Goal: Ask a question: Seek information or help from site administrators or community

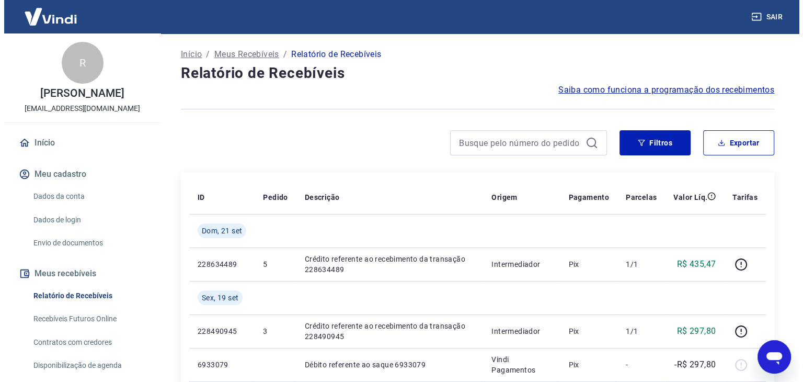
scroll to position [1523, 0]
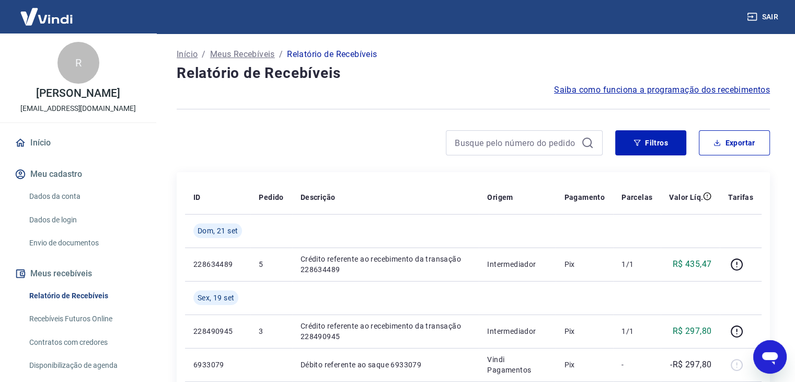
click at [43, 154] on link "Início" at bounding box center [78, 142] width 131 height 23
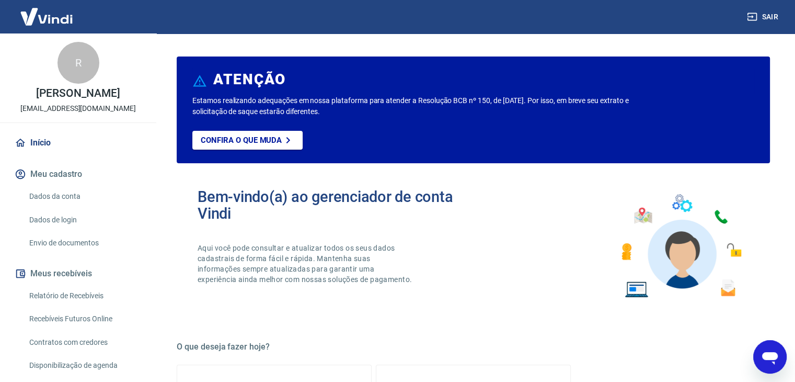
click at [54, 254] on link "Envio de documentos" at bounding box center [84, 242] width 119 height 21
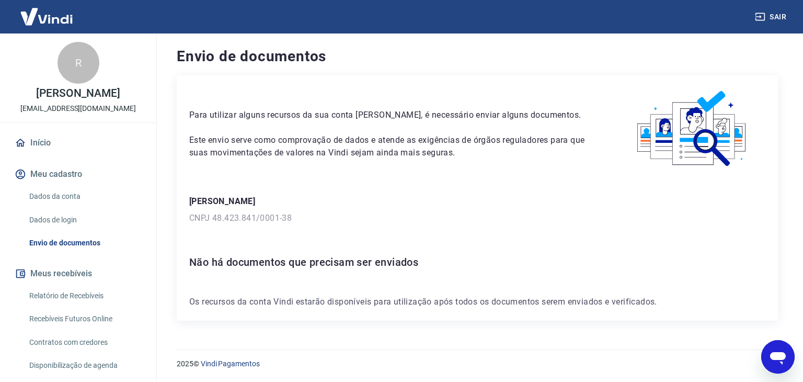
click at [773, 365] on icon "Abrir janela de mensagens" at bounding box center [778, 356] width 19 height 19
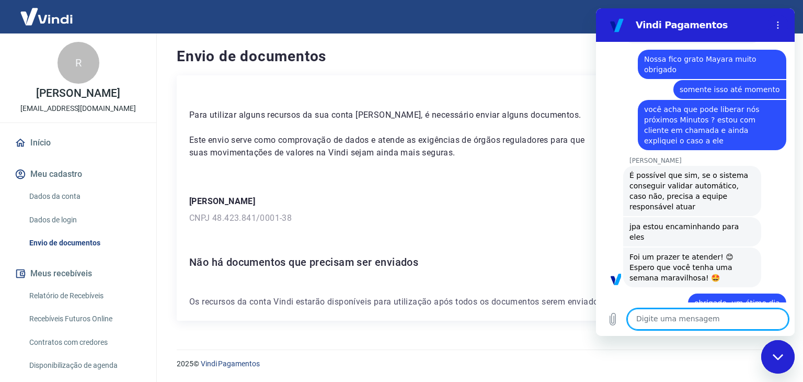
click at [694, 321] on textarea at bounding box center [707, 319] width 161 height 21
type textarea "Olá"
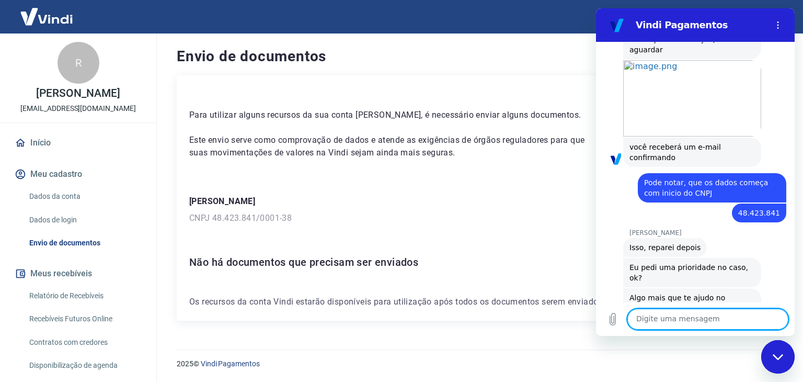
scroll to position [1563, 0]
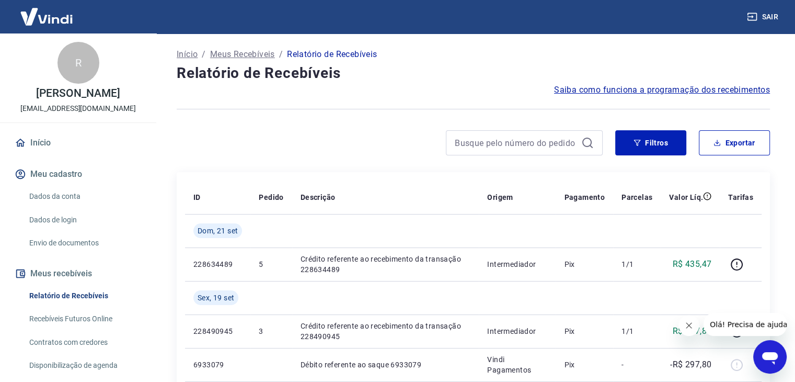
click at [766, 361] on icon "Abrir janela de mensagens" at bounding box center [770, 356] width 19 height 19
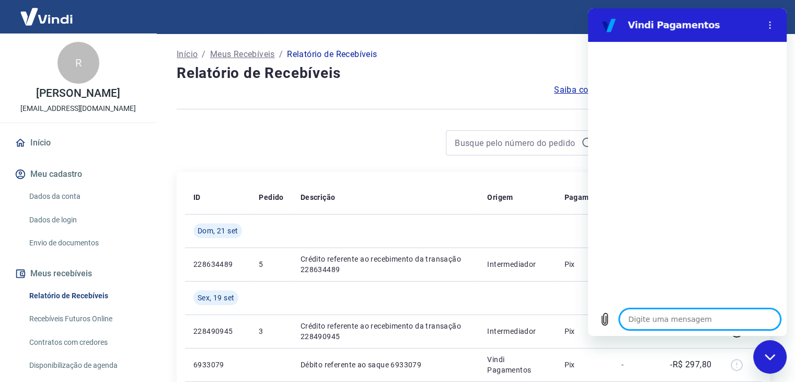
type textarea "o"
type textarea "x"
type textarea "ol"
type textarea "x"
type textarea "olá"
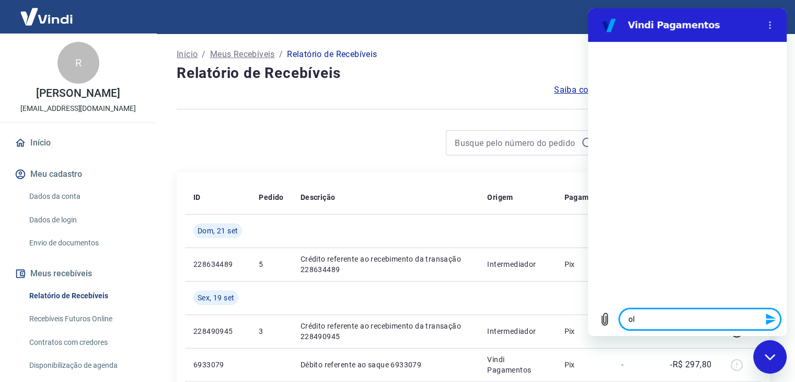
type textarea "x"
type textarea "olá"
type textarea "x"
type textarea "p"
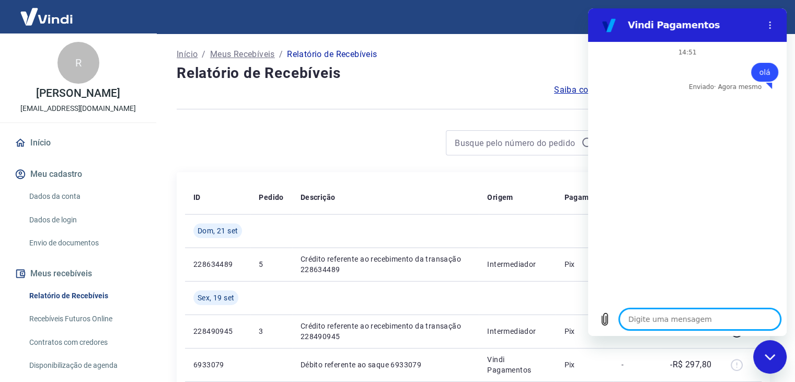
type textarea "x"
type textarea "pr"
type textarea "x"
type textarea "pre"
type textarea "x"
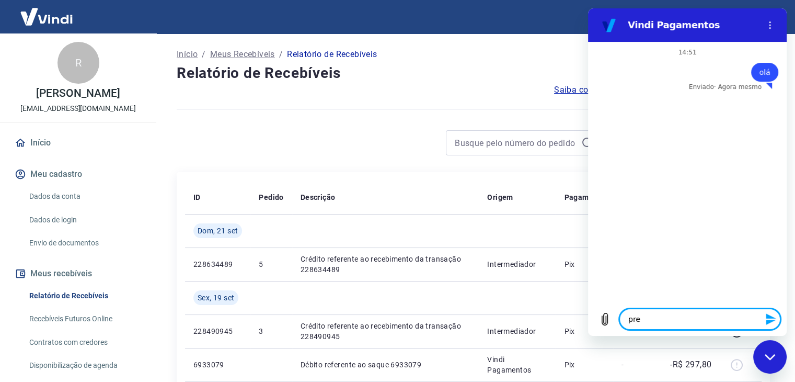
type textarea "prec"
type textarea "x"
type textarea "precs"
type textarea "x"
type textarea "prec"
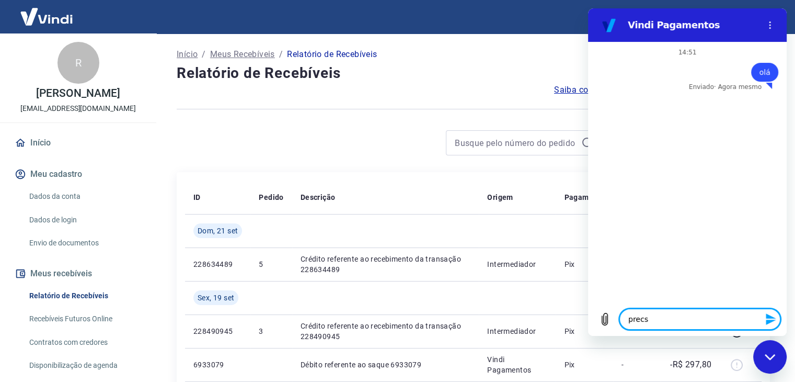
type textarea "x"
type textarea "preci"
type textarea "x"
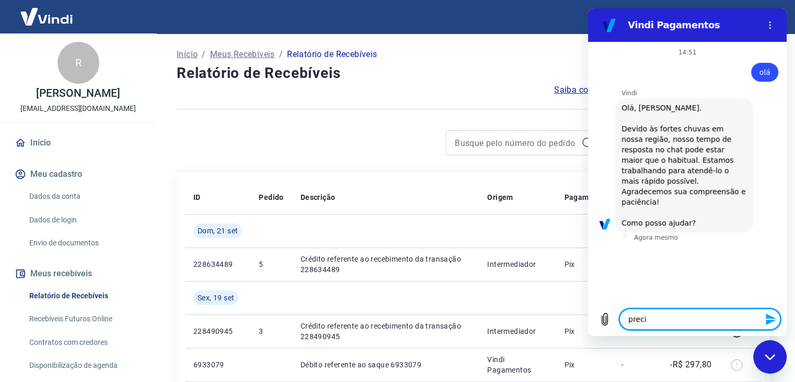
type textarea "precis"
type textarea "x"
type textarea "preciso"
type textarea "x"
type textarea "preciso"
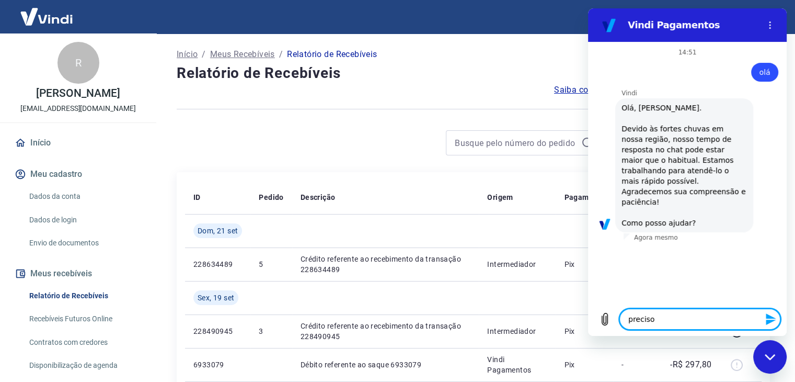
type textarea "x"
type textarea "preciso d"
type textarea "x"
type textarea "preciso de"
type textarea "x"
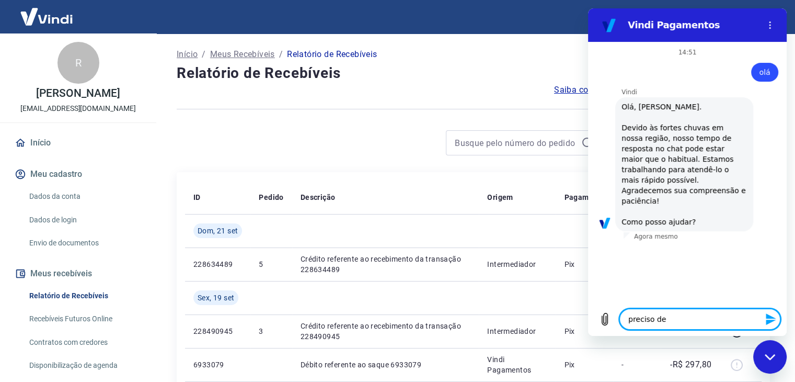
type textarea "preciso de"
type textarea "x"
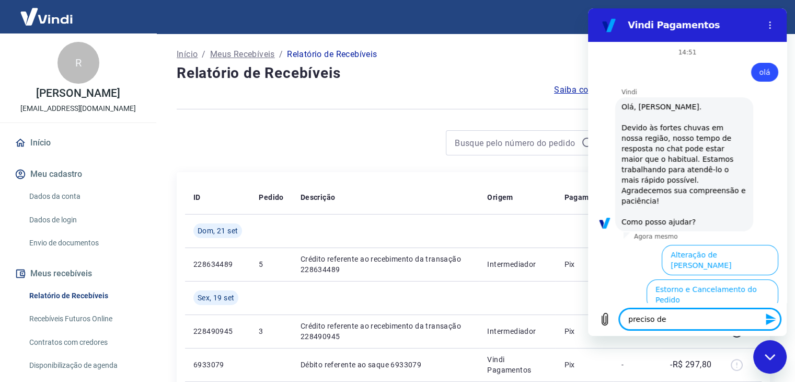
scroll to position [145, 0]
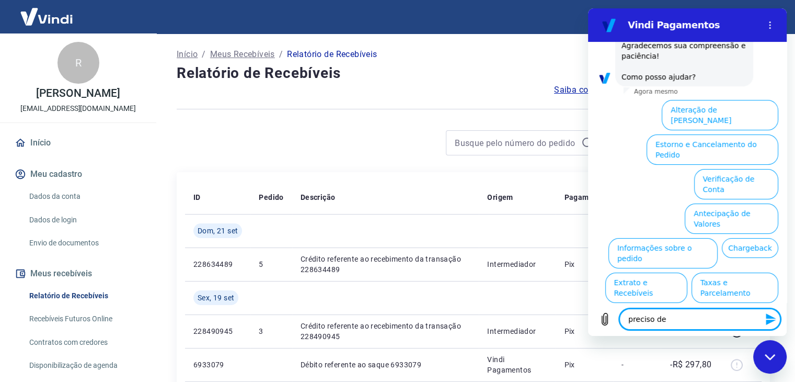
type textarea "preciso de u"
type textarea "x"
type textarea "preciso de um"
type textarea "x"
type textarea "preciso de um"
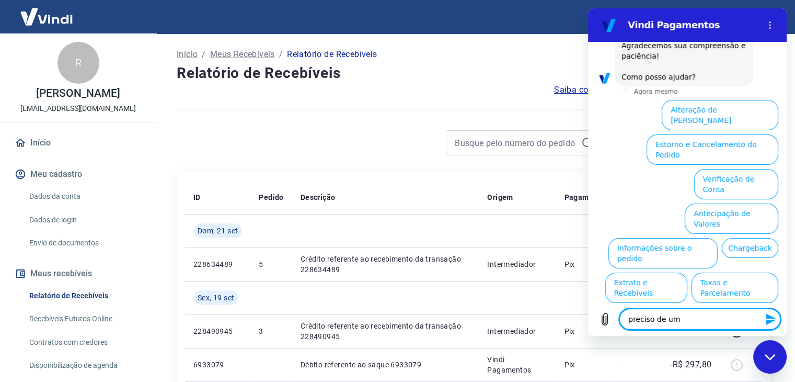
type textarea "x"
type textarea "preciso de um a"
type textarea "x"
type textarea "preciso de um at"
type textarea "x"
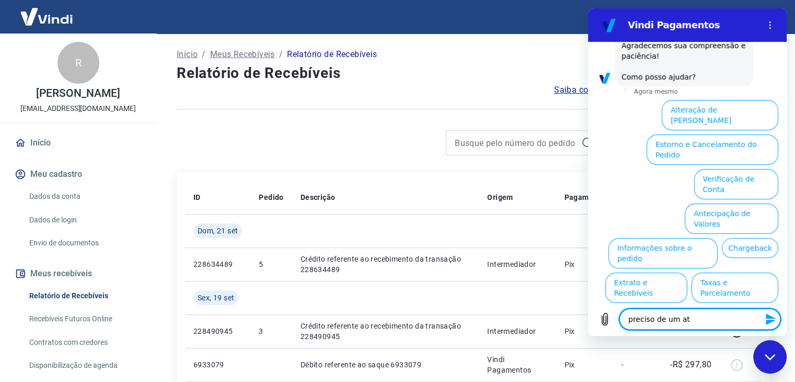
type textarea "preciso de um ate"
type textarea "x"
type textarea "preciso de um [GEOGRAPHIC_DATA]"
type textarea "x"
type textarea "preciso de um atend"
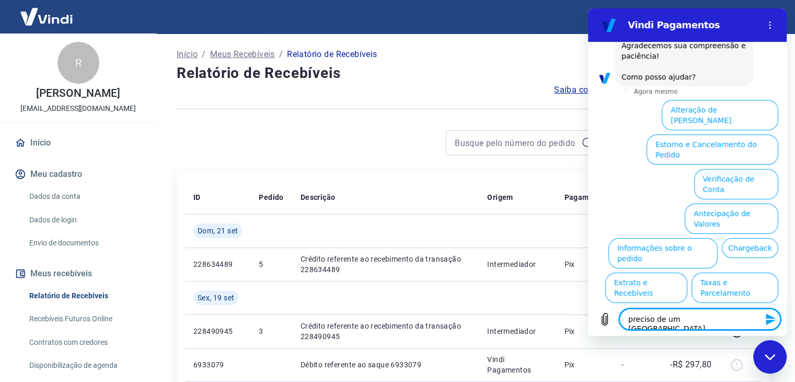
type textarea "x"
type textarea "preciso de um atendi"
type textarea "x"
type textarea "preciso de um atendim"
type textarea "x"
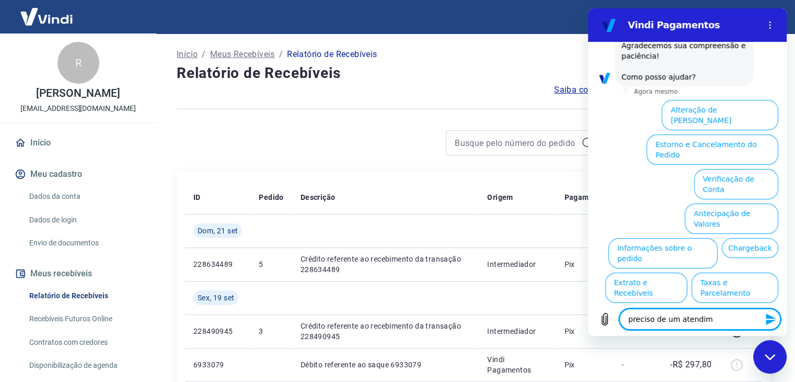
type textarea "preciso de um atendime"
type textarea "x"
type textarea "preciso de um atendimen"
type textarea "x"
type textarea "preciso de um atendiment"
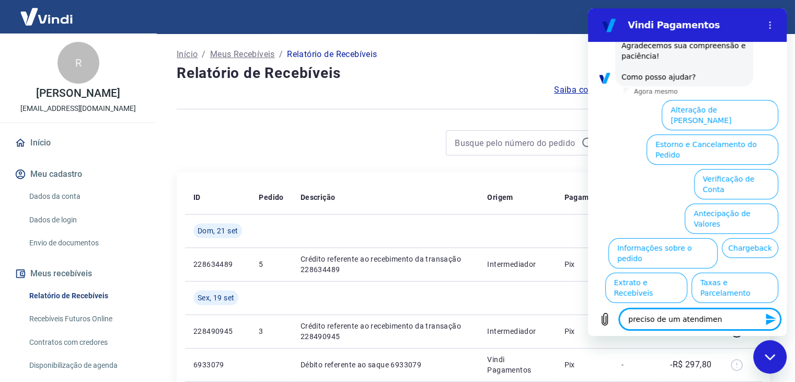
type textarea "x"
type textarea "preciso de um atendimento"
type textarea "x"
type textarea "preciso de um atendimento"
type textarea "x"
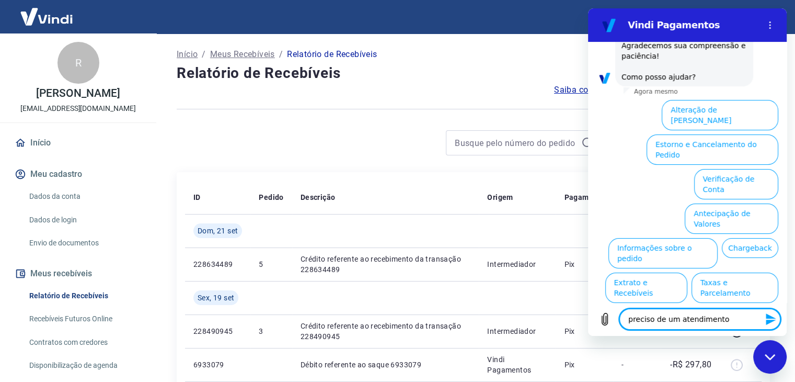
type textarea "preciso de um atendimento h"
type textarea "x"
type textarea "preciso de um atendimento hu"
type textarea "x"
type textarea "preciso de um atendimento hum"
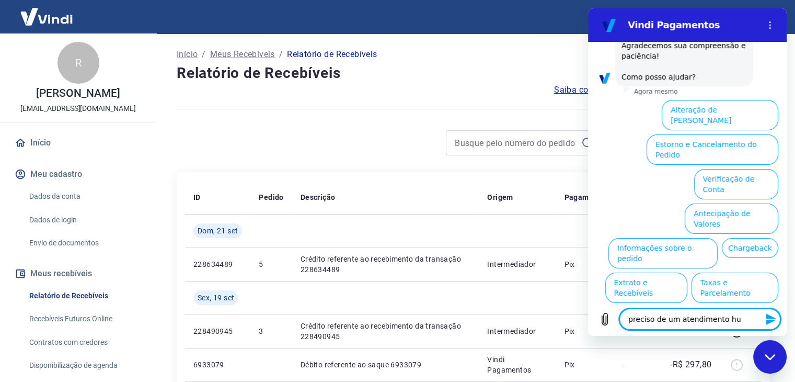
type textarea "x"
type textarea "preciso de um atendimento huma"
type textarea "x"
type textarea "preciso de um atendimento human"
type textarea "x"
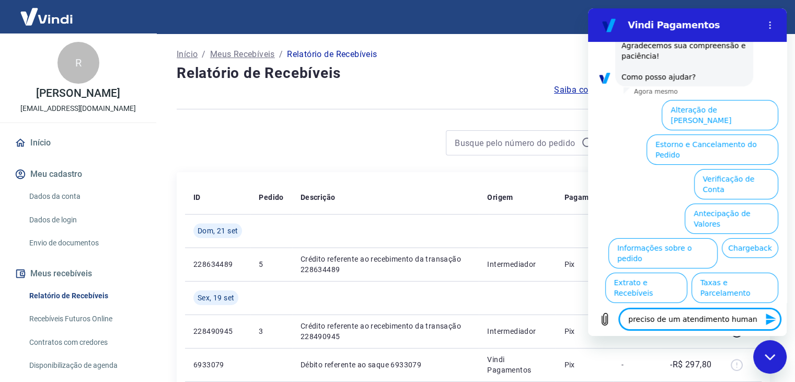
type textarea "preciso de um atendimento humano"
type textarea "x"
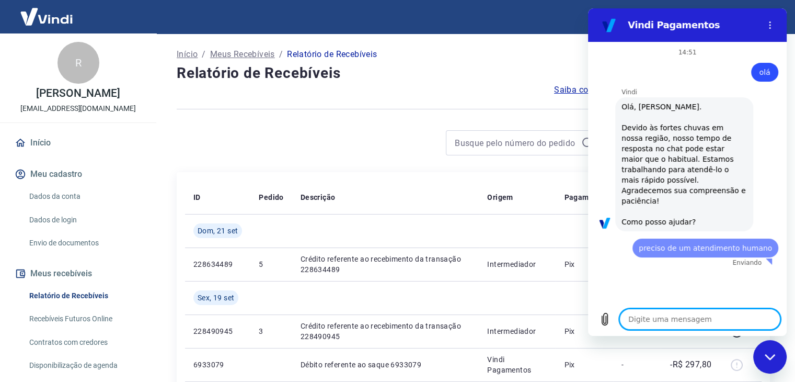
scroll to position [0, 0]
type textarea "x"
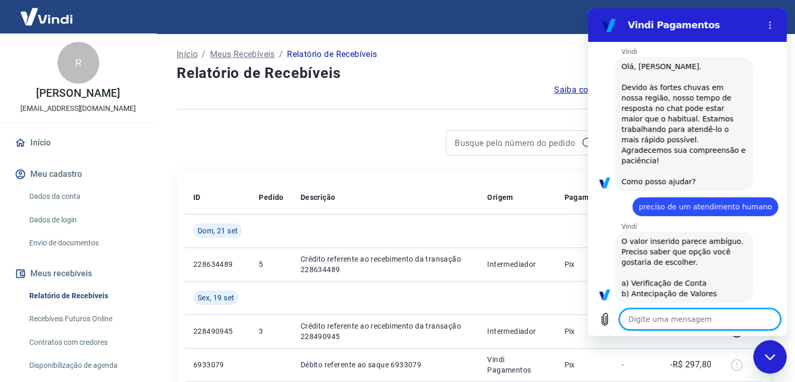
scroll to position [42, 0]
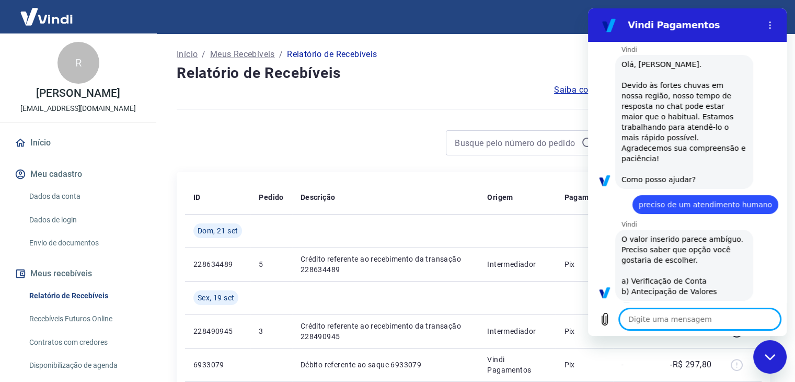
type textarea "preciso de um atendimento humano"
type textarea "x"
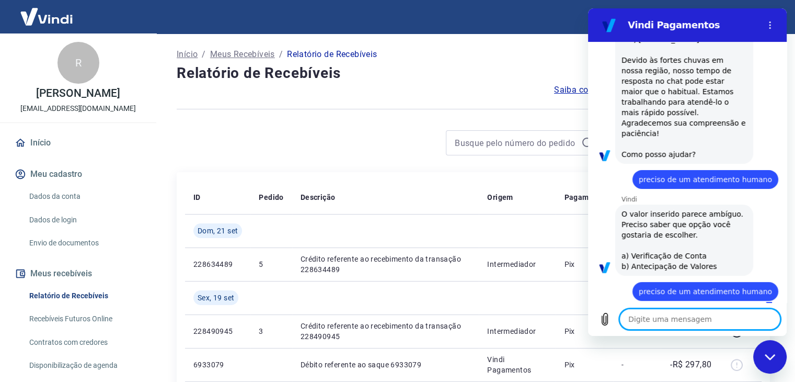
type textarea "x"
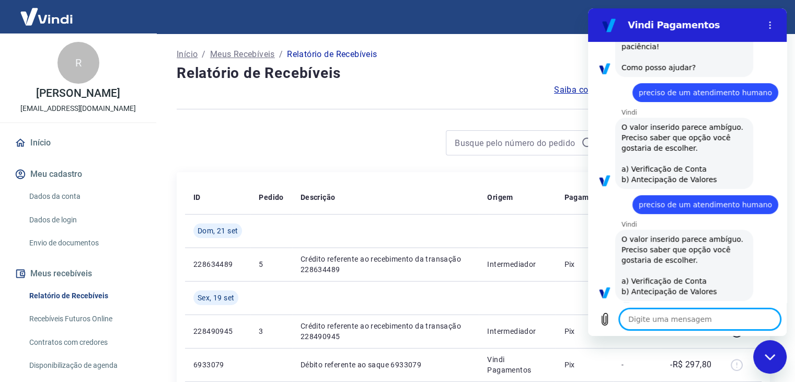
type textarea "preciso de um atendimento humano"
type textarea "x"
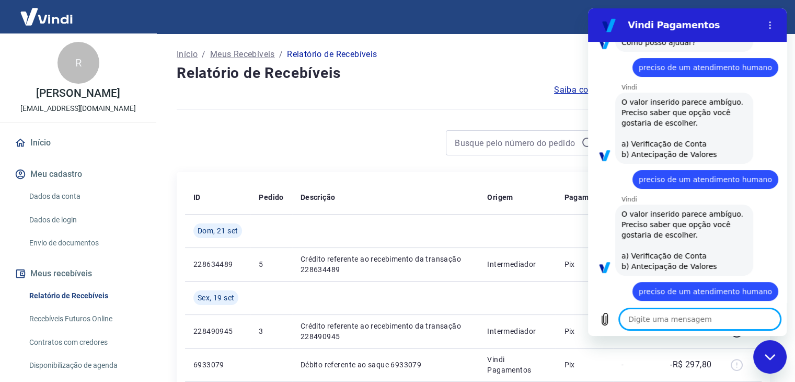
type textarea "x"
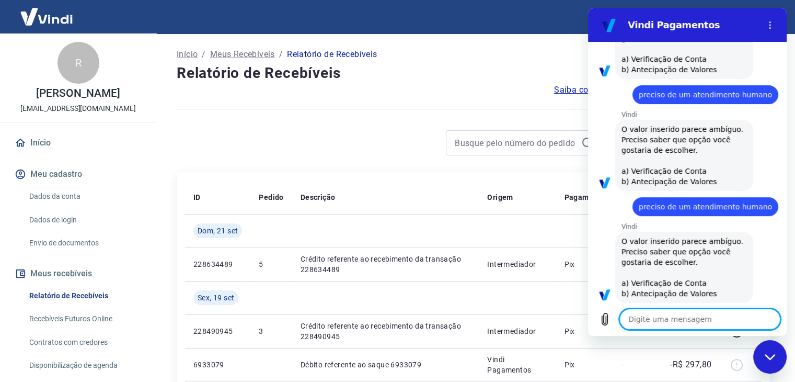
scroll to position [266, 0]
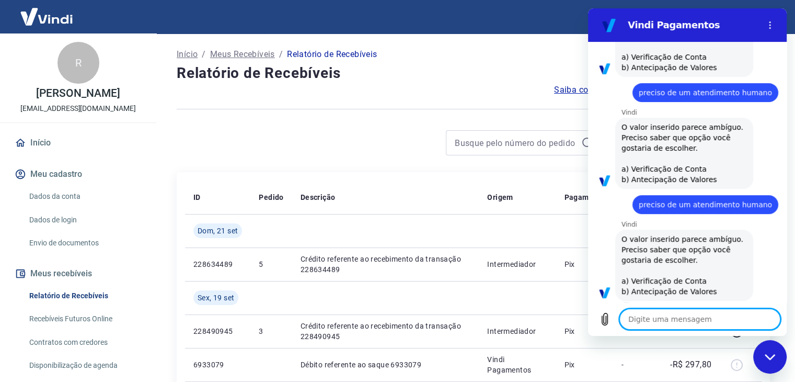
type textarea "f"
type textarea "x"
type textarea "fa"
type textarea "x"
type textarea "fal"
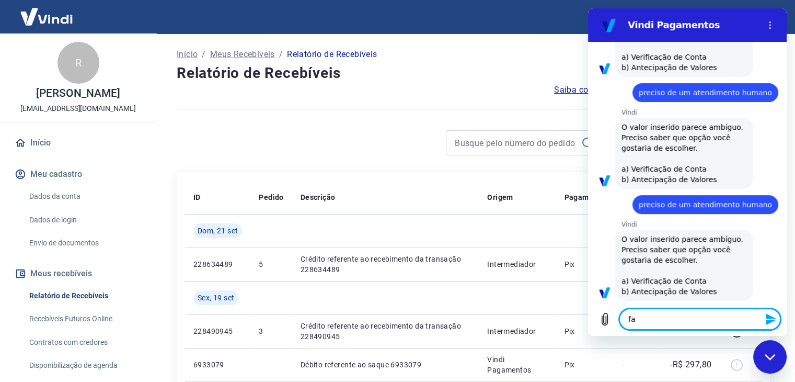
type textarea "x"
type textarea "fala"
type textarea "x"
type textarea "falar"
type textarea "x"
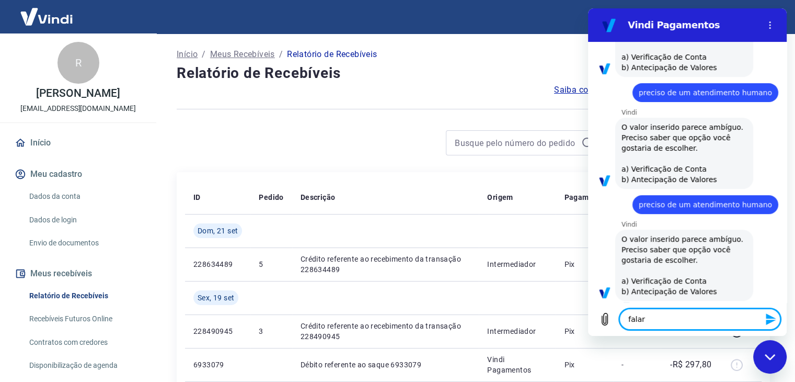
type textarea "falar"
type textarea "x"
type textarea "falar"
type textarea "x"
type textarea "falar"
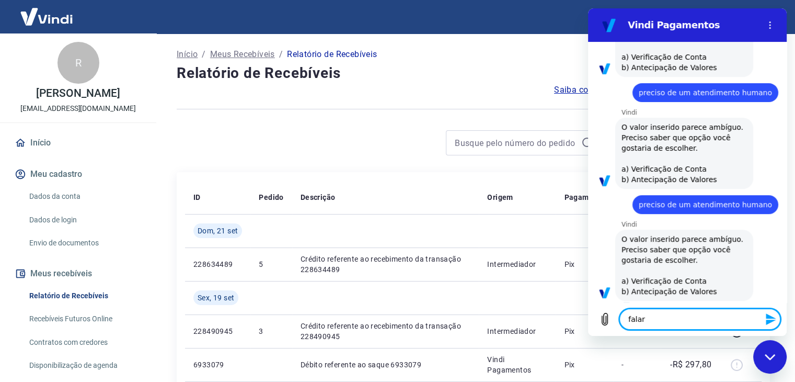
type textarea "x"
type textarea "falar c"
type textarea "x"
type textarea "falar co"
type textarea "x"
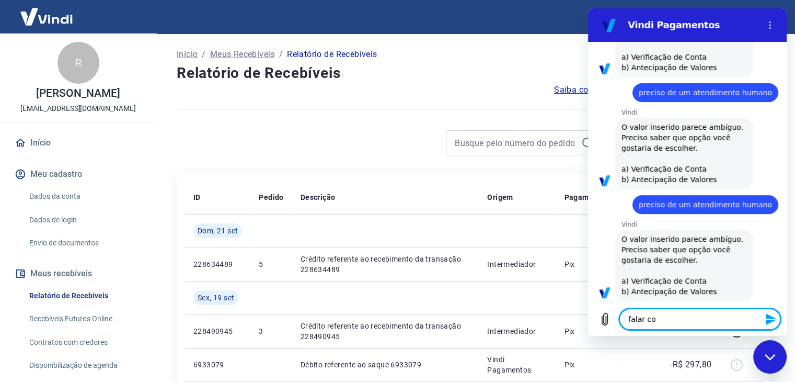
type textarea "falar com"
type textarea "x"
type textarea "falar com"
type textarea "x"
type textarea "falar com t"
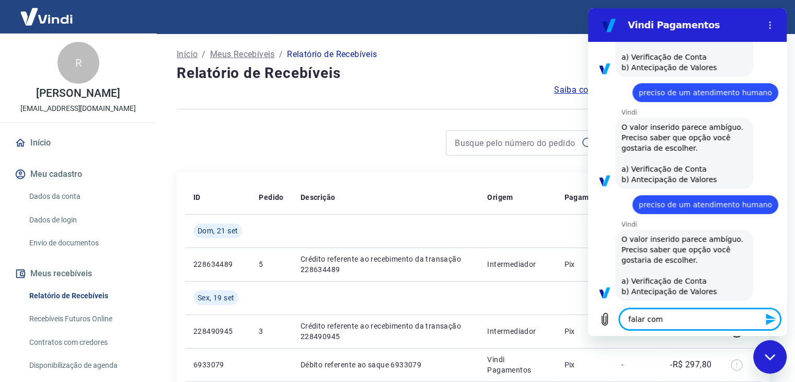
type textarea "x"
type textarea "falar com"
type textarea "x"
type textarea "falar com a"
type textarea "x"
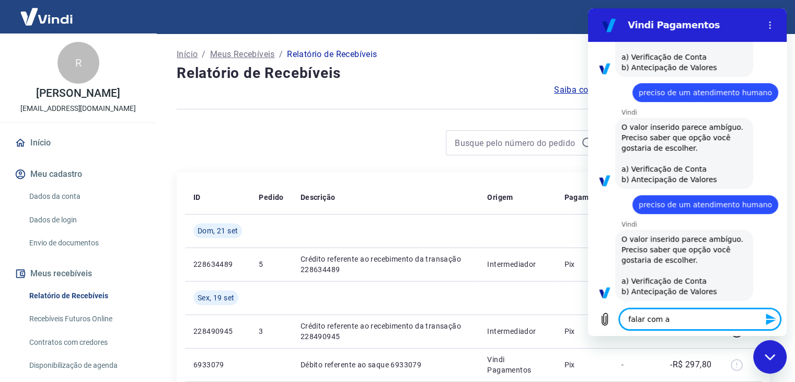
type textarea "falar com at"
type textarea "x"
type textarea "falar com ate"
type textarea "x"
type textarea "falar com [GEOGRAPHIC_DATA]"
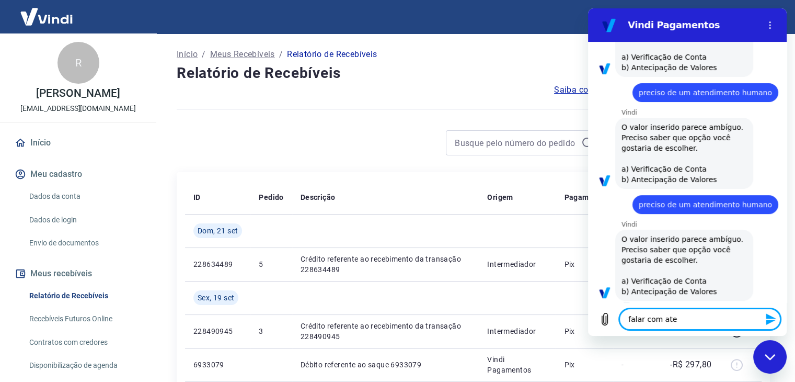
type textarea "x"
type textarea "falar com atend"
type textarea "x"
type textarea "falar com atendn"
type textarea "x"
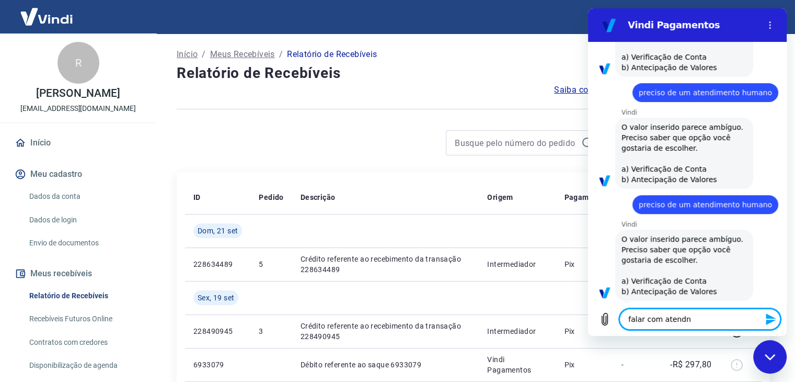
type textarea "falar com atend"
type textarea "x"
type textarea "falar com atende"
type textarea "x"
type textarea "falar com atenden"
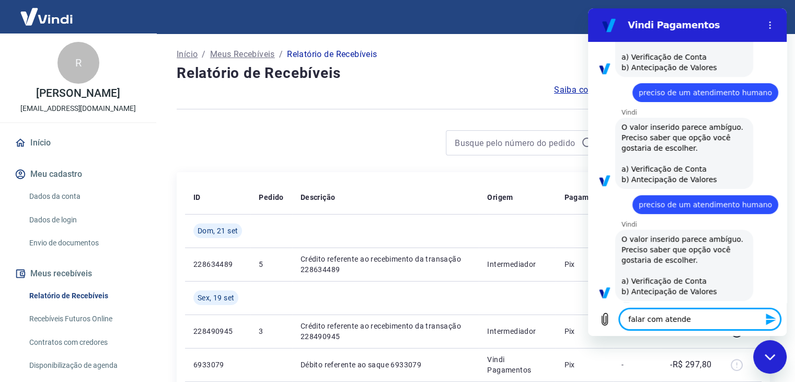
type textarea "x"
type textarea "falar com atendent"
type textarea "x"
type textarea "falar com atendente"
type textarea "x"
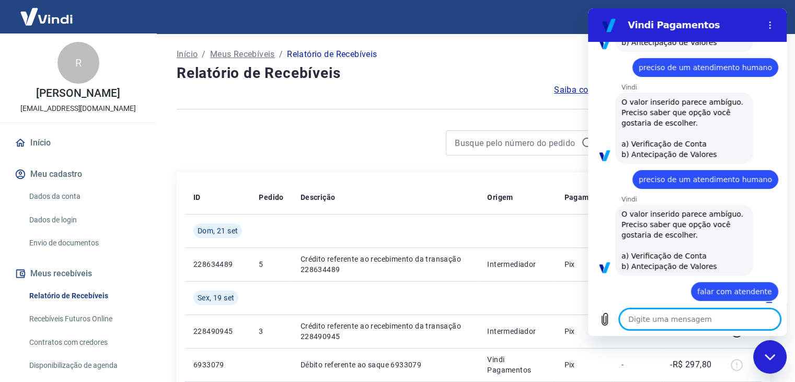
type textarea "x"
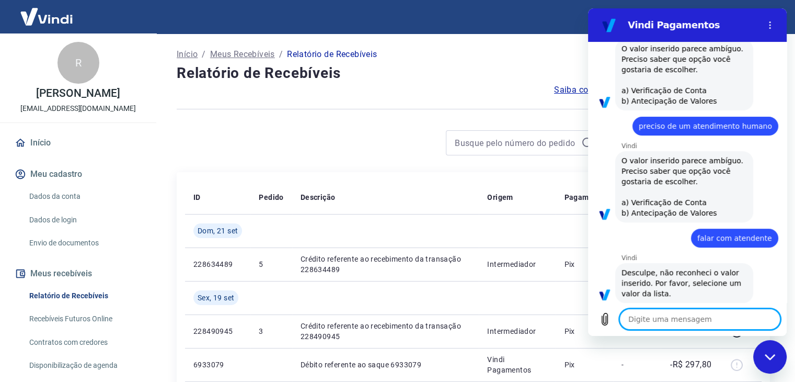
scroll to position [347, 0]
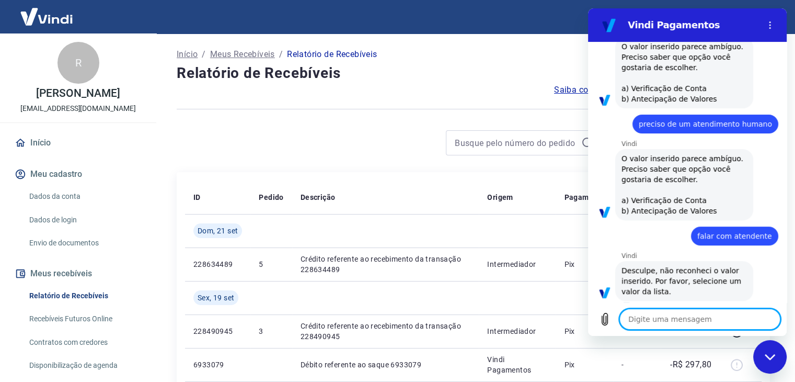
type textarea "preciso de um atendimento humano"
type textarea "x"
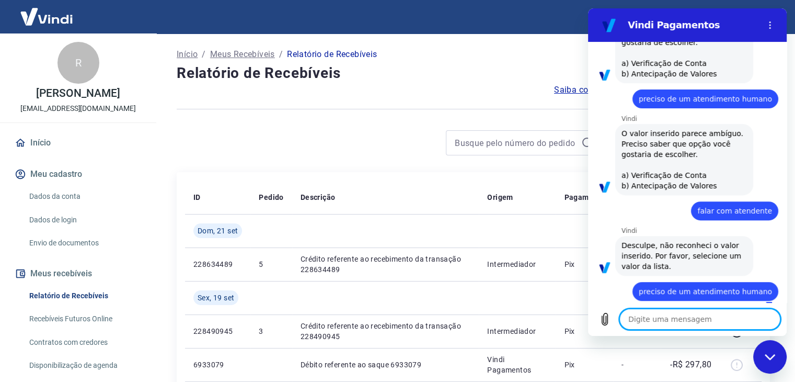
type textarea "x"
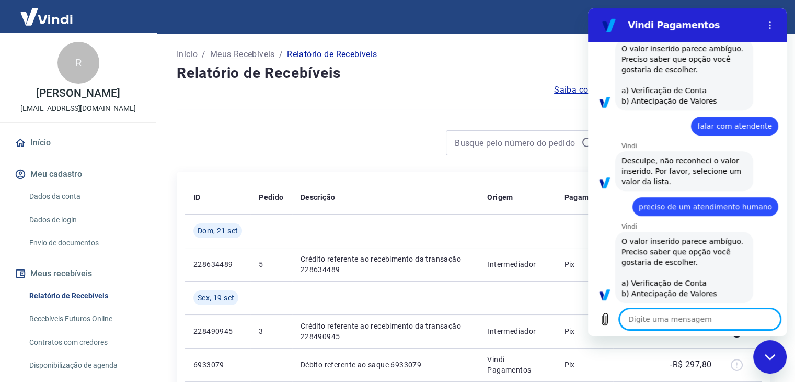
scroll to position [459, 0]
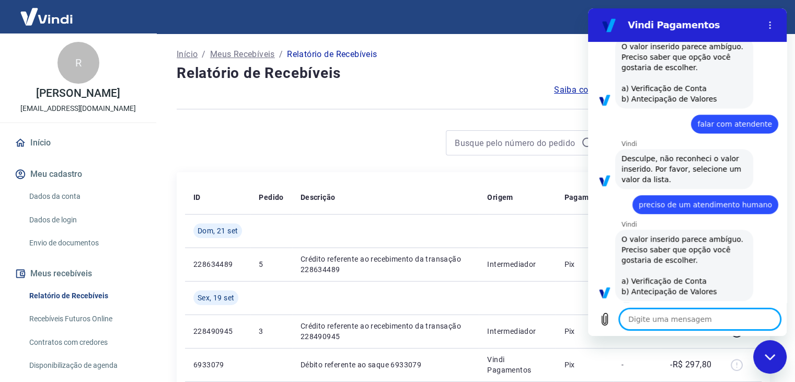
type textarea "a"
type textarea "x"
type textarea "at"
type textarea "x"
type textarea "ate"
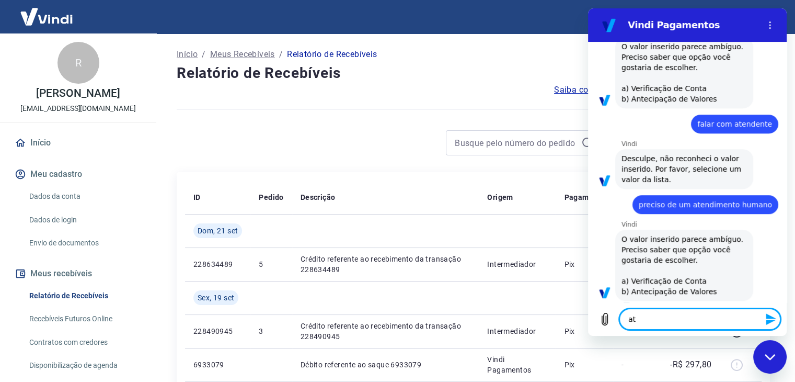
type textarea "x"
type textarea "aten"
type textarea "x"
type textarea "atend"
type textarea "x"
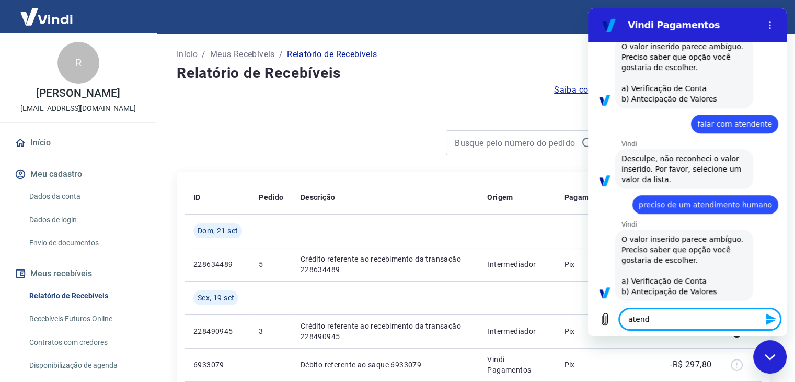
type textarea "atendi"
type textarea "x"
type textarea "atendim"
type textarea "x"
type textarea "atendime"
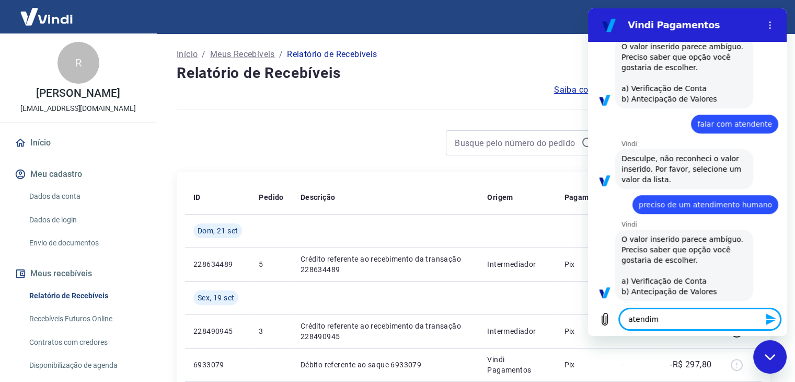
type textarea "x"
type textarea "atendimen"
type textarea "x"
type textarea "atendiment"
type textarea "x"
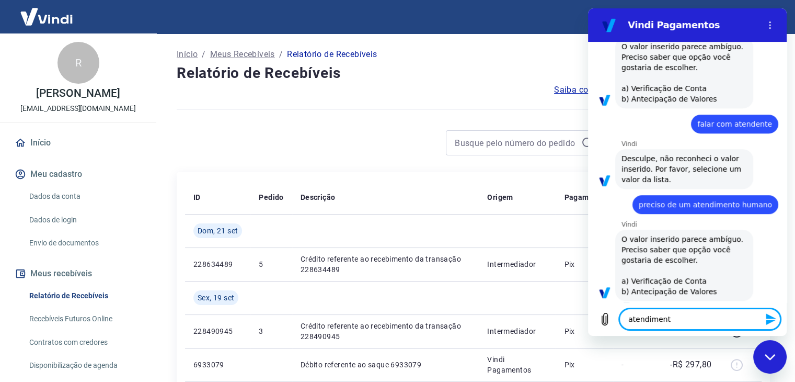
type textarea "atendimento"
type textarea "x"
type textarea "atendimento"
type textarea "x"
type textarea "atendimento h"
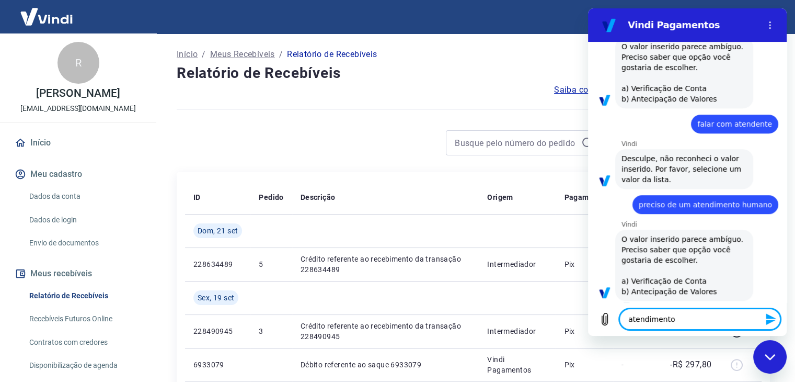
type textarea "x"
type textarea "atendimento hu"
type textarea "x"
type textarea "atendimento hum"
type textarea "x"
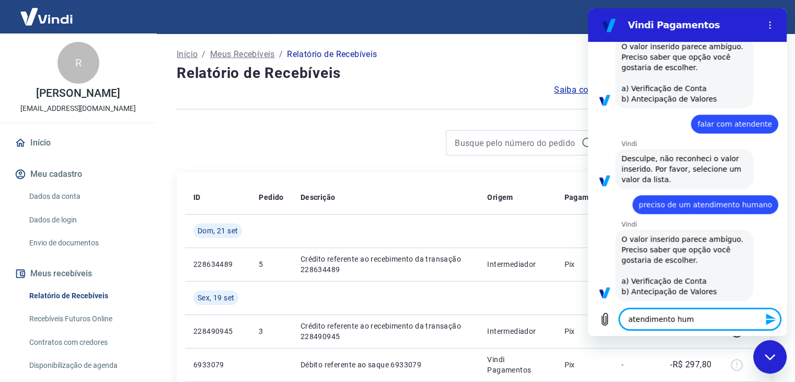
type textarea "atendimento huma"
type textarea "x"
type textarea "atendimento human"
type textarea "x"
type textarea "atendimento humano"
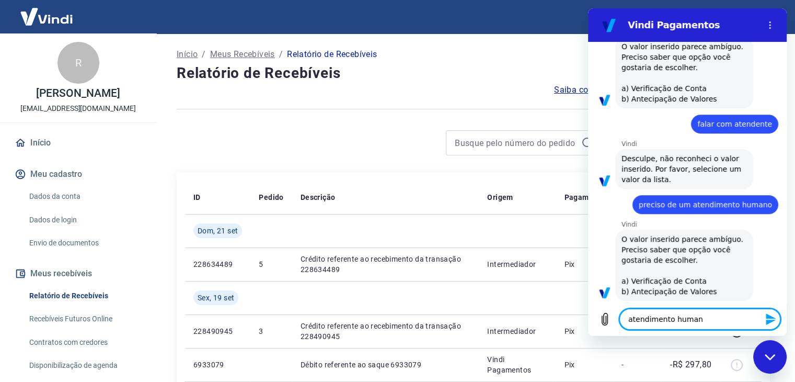
type textarea "x"
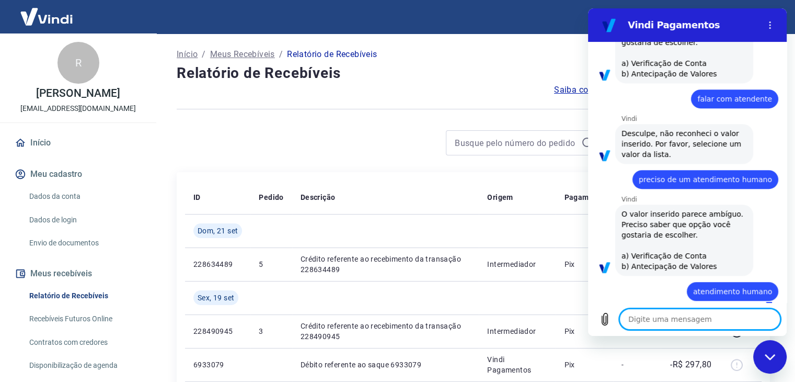
type textarea "x"
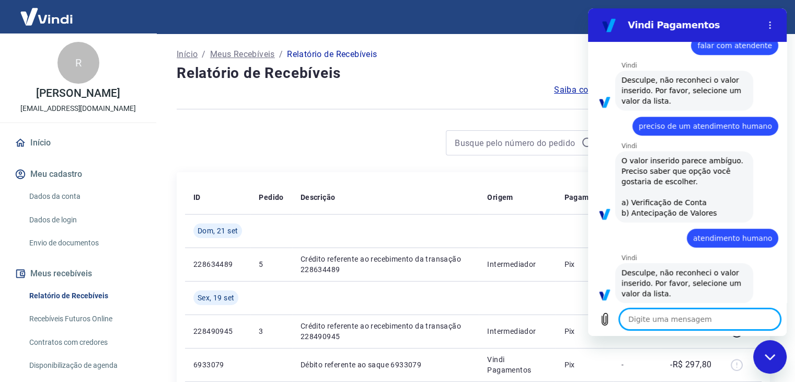
scroll to position [539, 0]
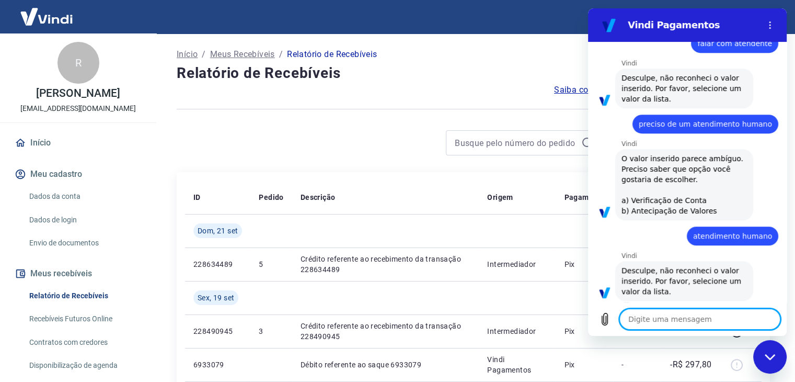
type textarea "f"
type textarea "x"
type textarea "fa"
type textarea "x"
type textarea "fal"
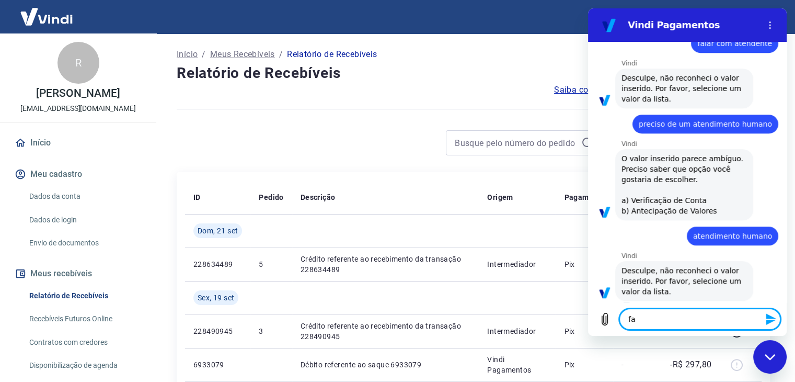
type textarea "x"
type textarea "fala"
type textarea "x"
type textarea "falar"
type textarea "x"
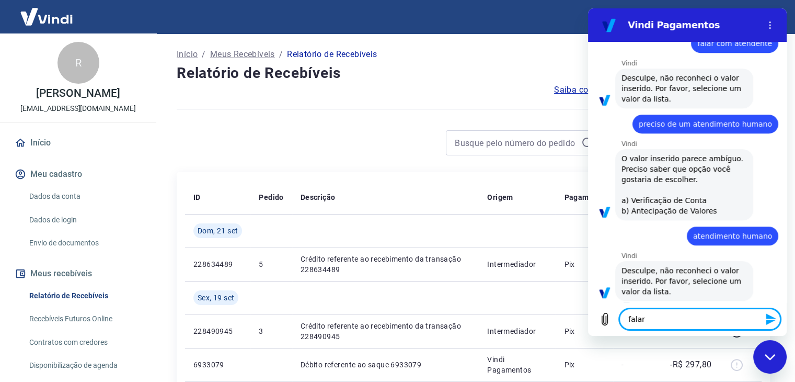
type textarea "falar"
type textarea "x"
type textarea "falar c"
type textarea "x"
type textarea "falar co"
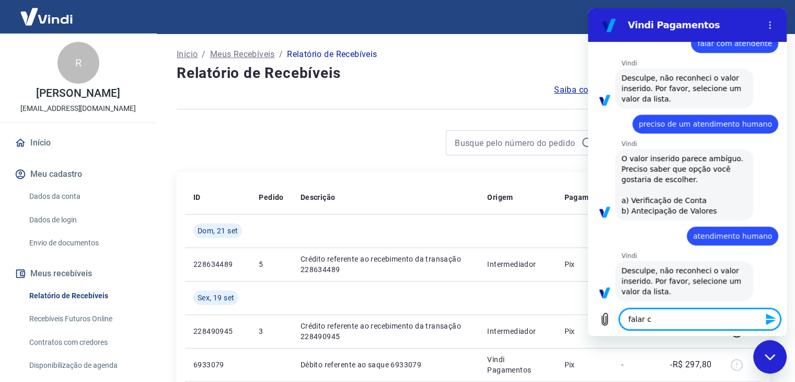
type textarea "x"
type textarea "falar com"
type textarea "x"
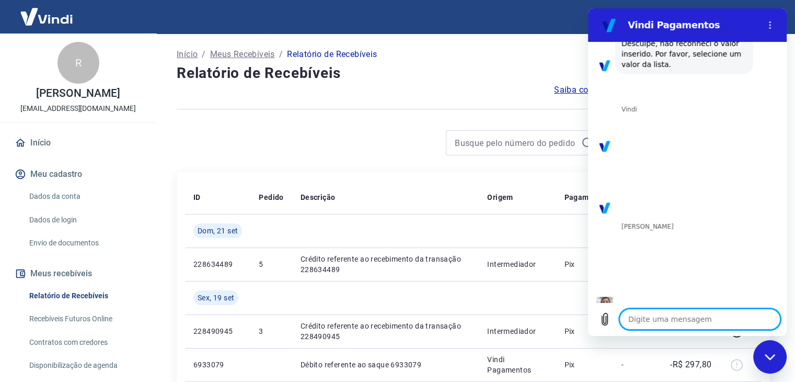
scroll to position [768, 0]
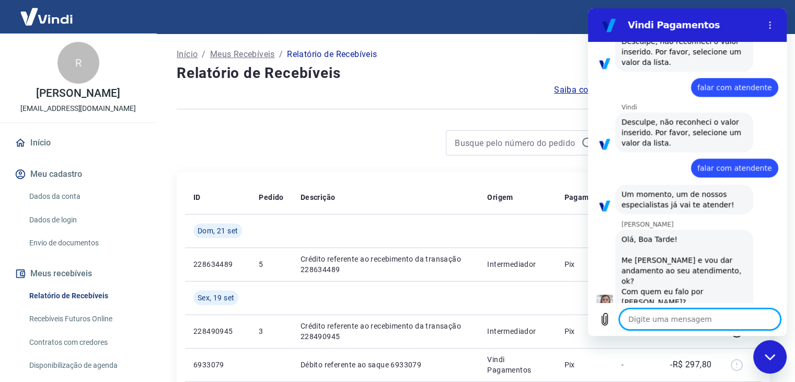
click at [671, 321] on textarea at bounding box center [700, 319] width 161 height 21
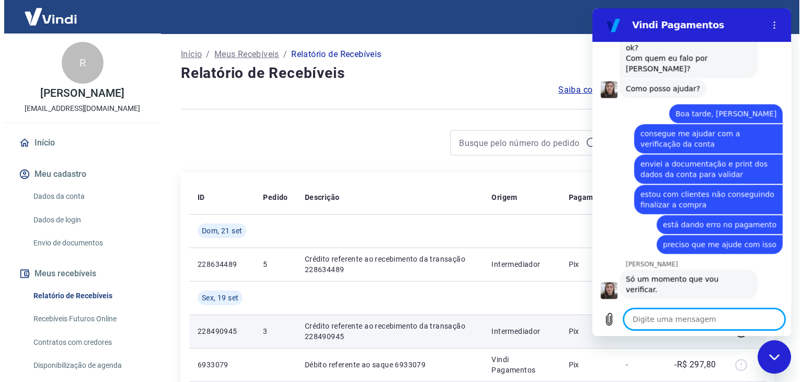
scroll to position [1003, 0]
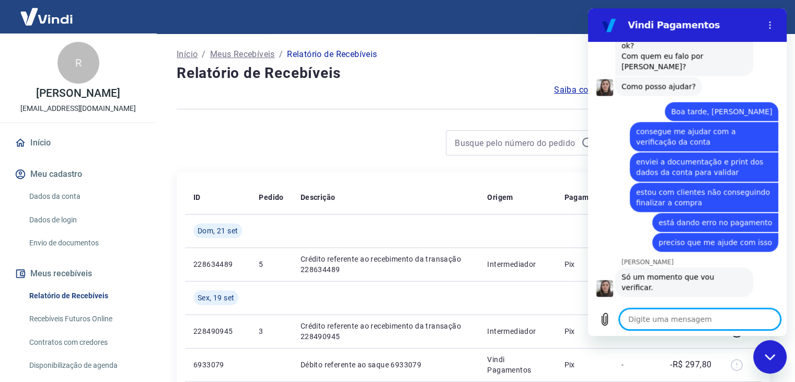
click at [73, 254] on link "Envio de documentos" at bounding box center [84, 242] width 119 height 21
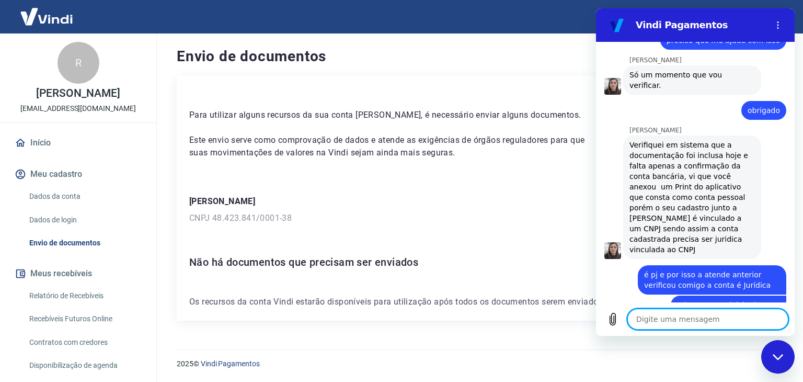
scroll to position [1207, 0]
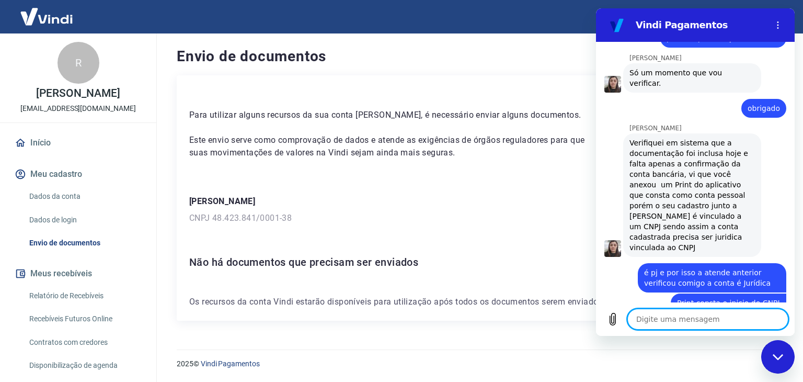
paste textarea "CNPJ: 48.423.841"
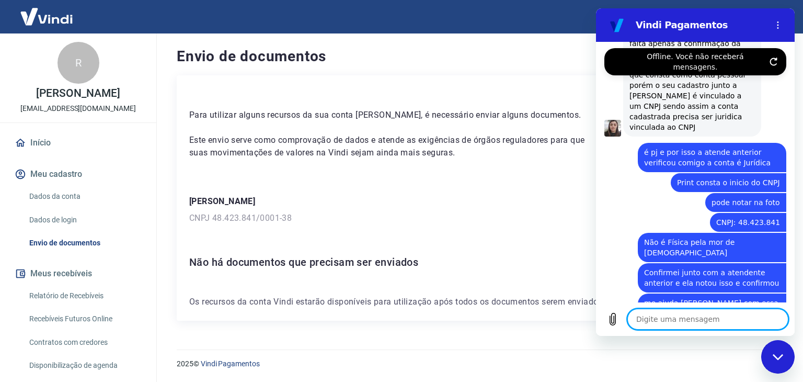
scroll to position [1363, 0]
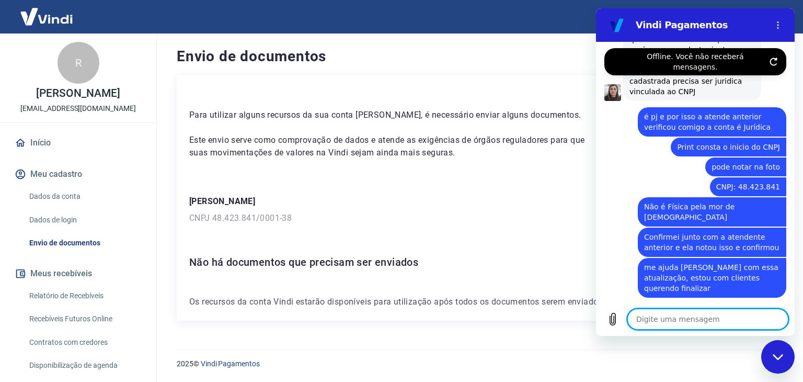
click at [685, 316] on textarea at bounding box center [707, 319] width 161 height 21
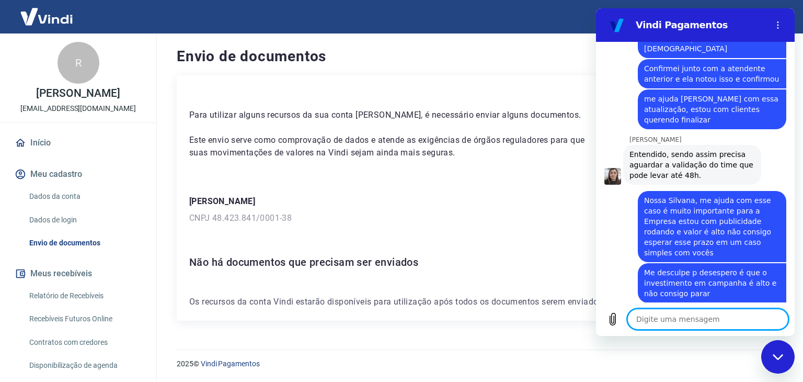
scroll to position [1551, 0]
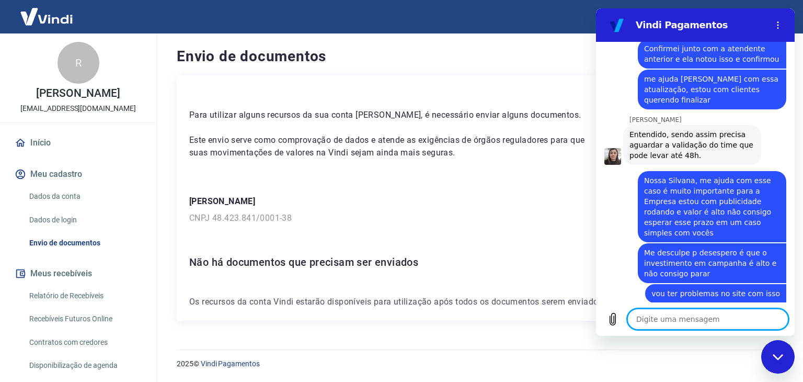
click at [661, 313] on textarea at bounding box center [707, 319] width 161 height 21
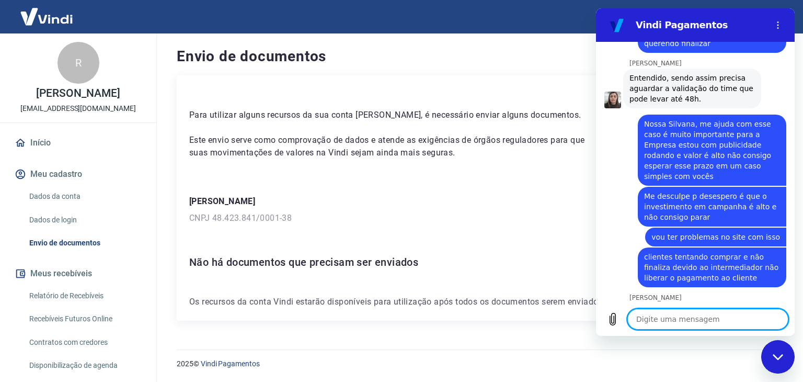
click at [664, 321] on textarea at bounding box center [707, 319] width 161 height 21
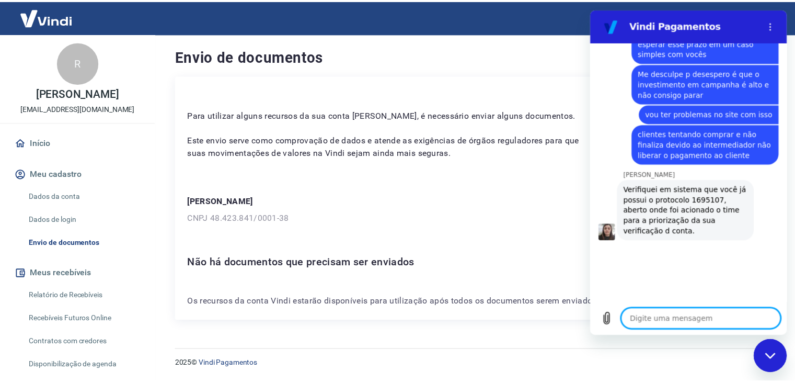
scroll to position [1733, 0]
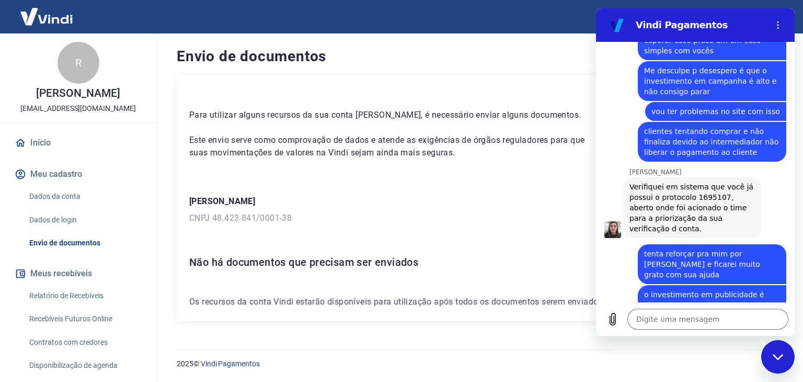
click at [47, 151] on link "Início" at bounding box center [78, 142] width 131 height 23
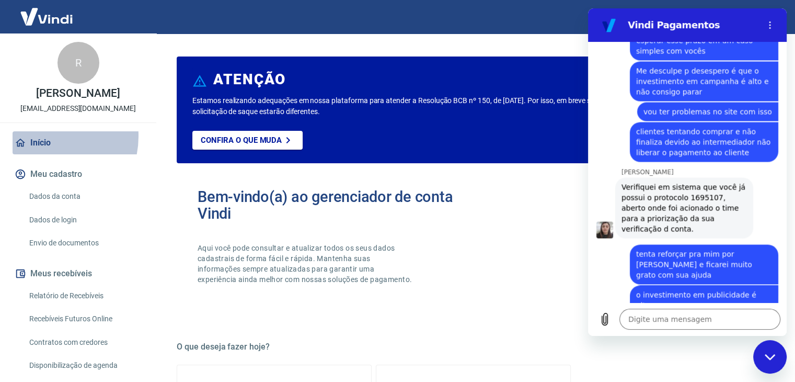
click at [44, 147] on link "Início" at bounding box center [78, 142] width 131 height 23
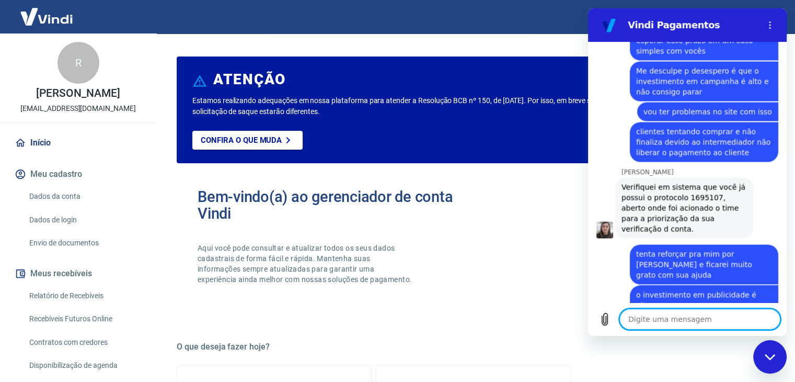
scroll to position [1789, 0]
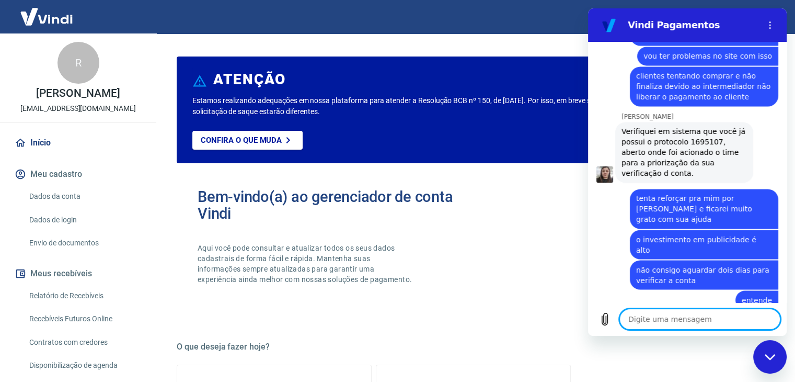
click at [698, 315] on textarea at bounding box center [700, 319] width 161 height 21
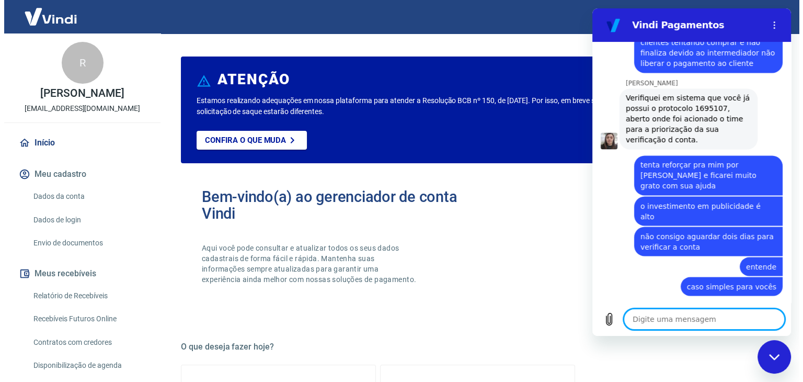
scroll to position [1824, 0]
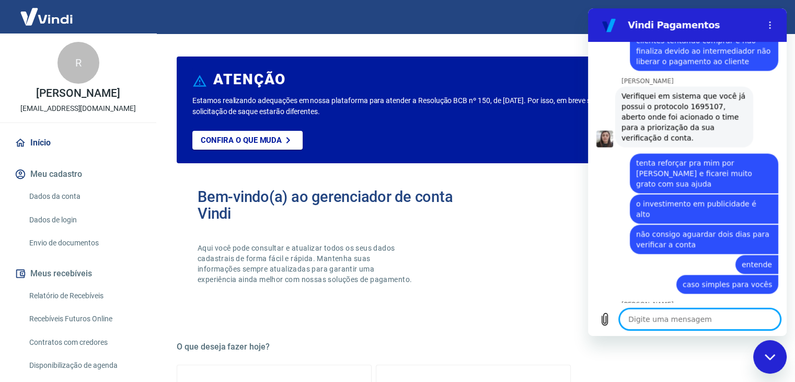
click at [54, 253] on link "Envio de documentos" at bounding box center [84, 242] width 119 height 21
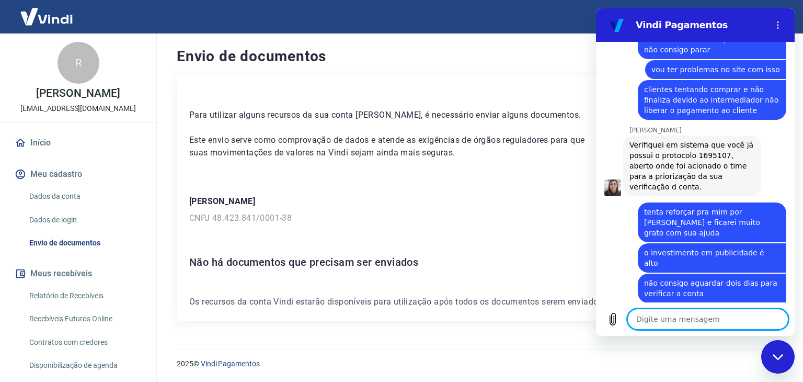
scroll to position [1880, 0]
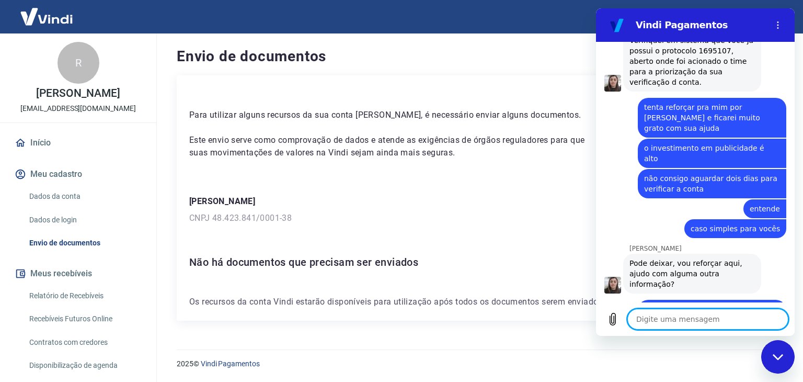
click at [704, 314] on textarea at bounding box center [707, 319] width 161 height 21
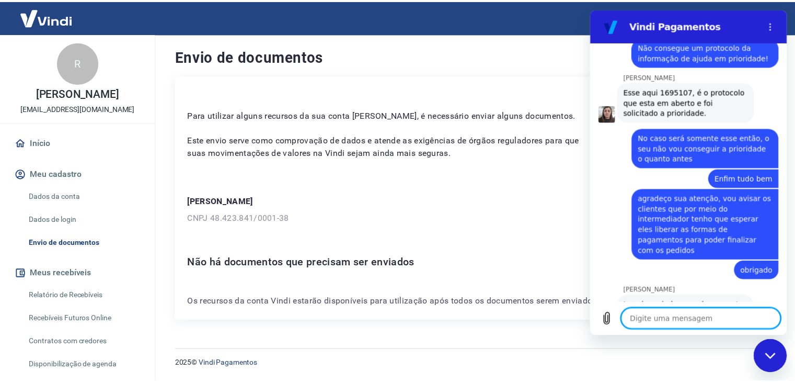
scroll to position [2351, 0]
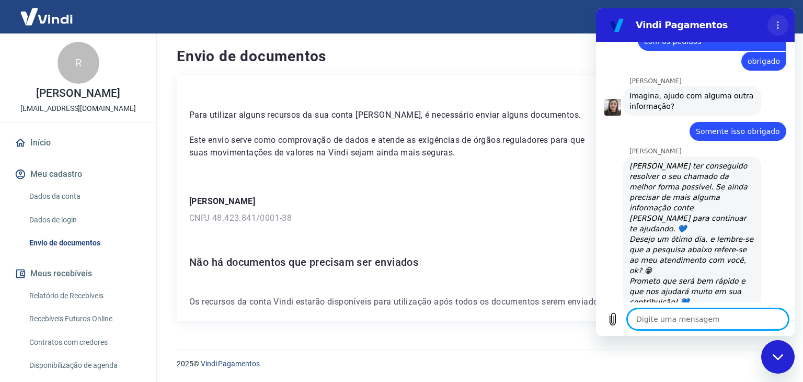
click at [779, 29] on icon "Menu de opções" at bounding box center [778, 25] width 8 height 8
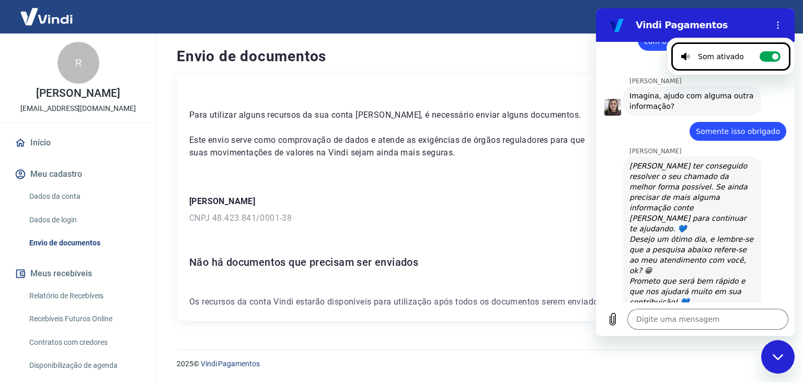
click at [766, 155] on div "[PERSON_NAME] diz: [PERSON_NAME] ter conseguido resolver o seu chamado da melho…" at bounding box center [699, 269] width 190 height 229
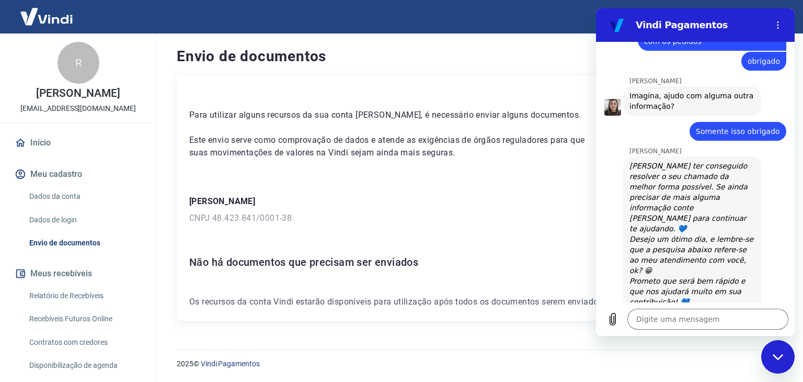
click at [778, 362] on div "Fechar janela de mensagens" at bounding box center [777, 356] width 31 height 31
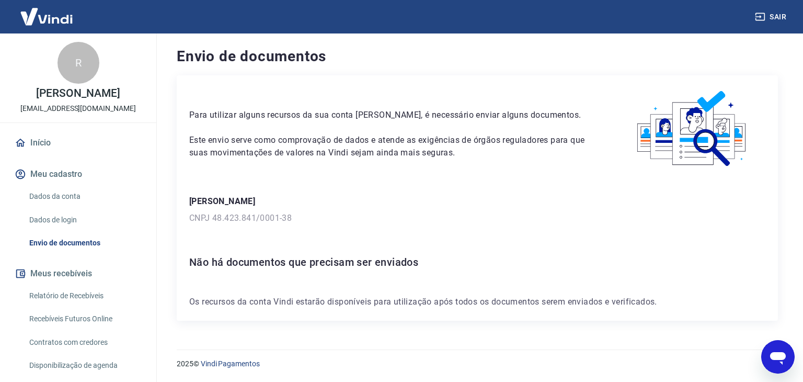
click at [59, 146] on link "Início" at bounding box center [78, 142] width 131 height 23
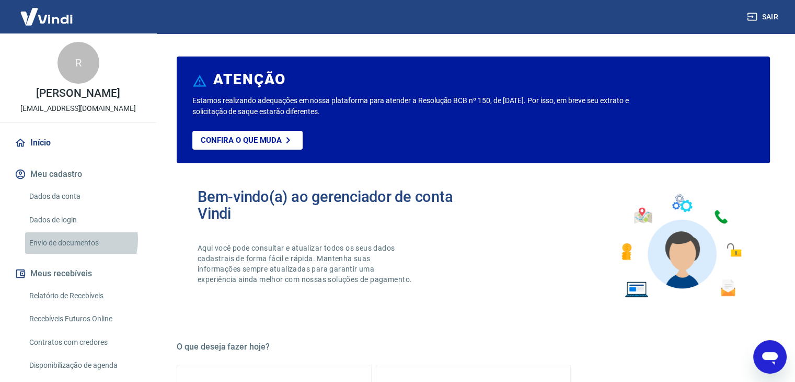
click at [74, 250] on link "Envio de documentos" at bounding box center [84, 242] width 119 height 21
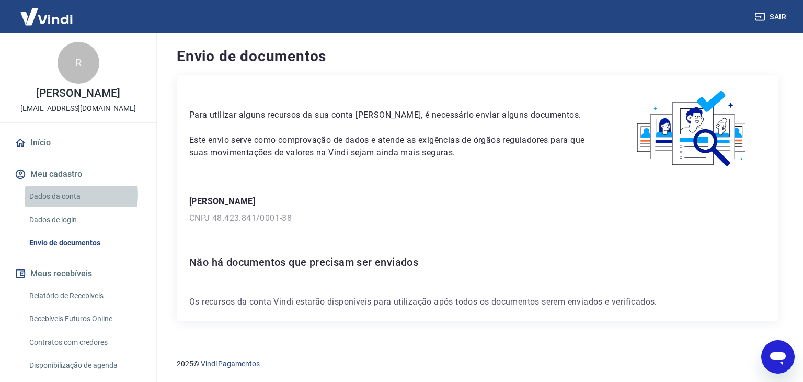
click at [73, 205] on link "Dados da conta" at bounding box center [84, 196] width 119 height 21
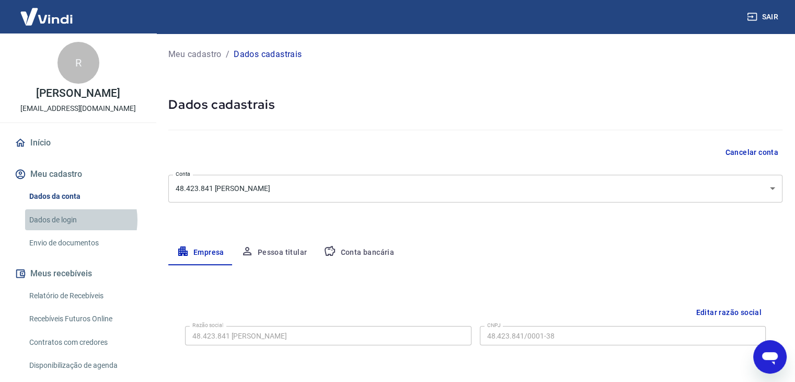
click at [69, 231] on link "Dados de login" at bounding box center [84, 219] width 119 height 21
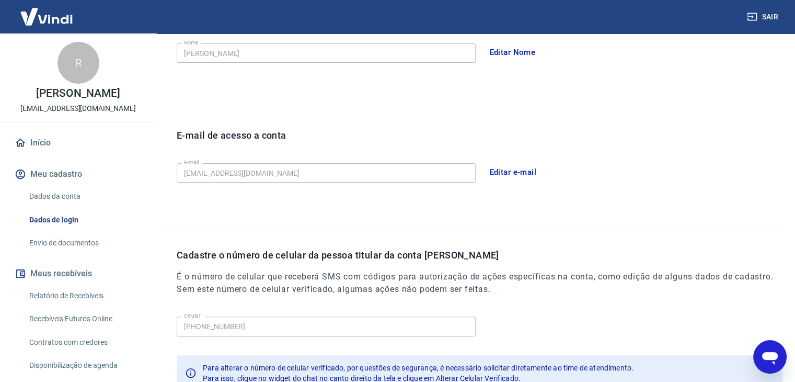
scroll to position [261, 0]
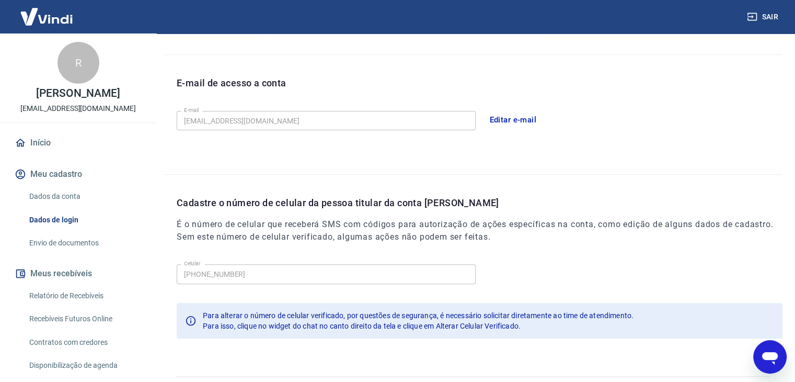
click at [87, 304] on link "Relatório de Recebíveis" at bounding box center [84, 295] width 119 height 21
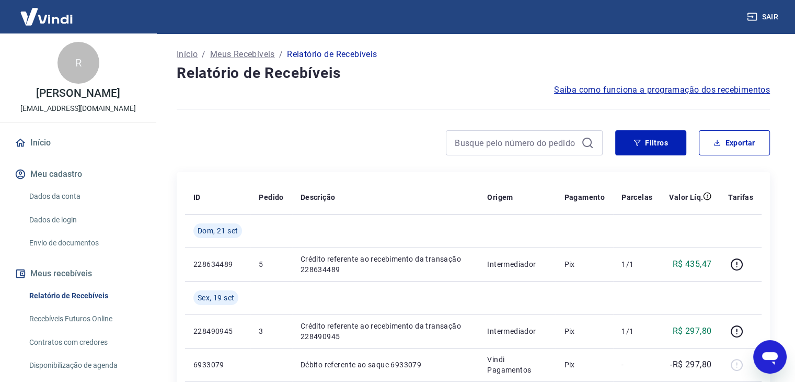
click at [50, 154] on link "Início" at bounding box center [78, 142] width 131 height 23
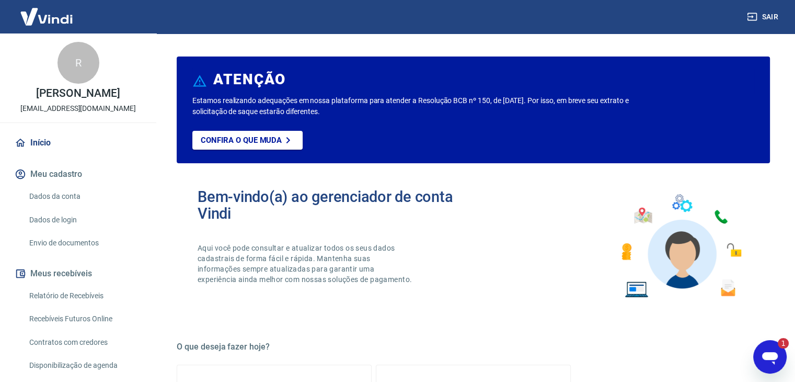
click at [770, 353] on icon "Abrir janela de mensagens, 1 mensagem não lida" at bounding box center [770, 358] width 16 height 13
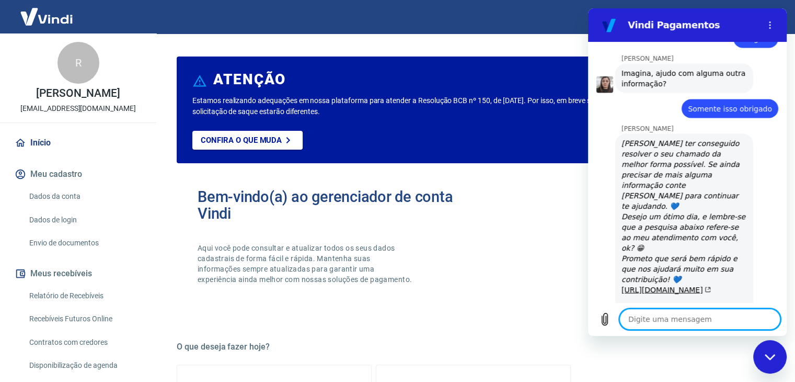
scroll to position [2426, 0]
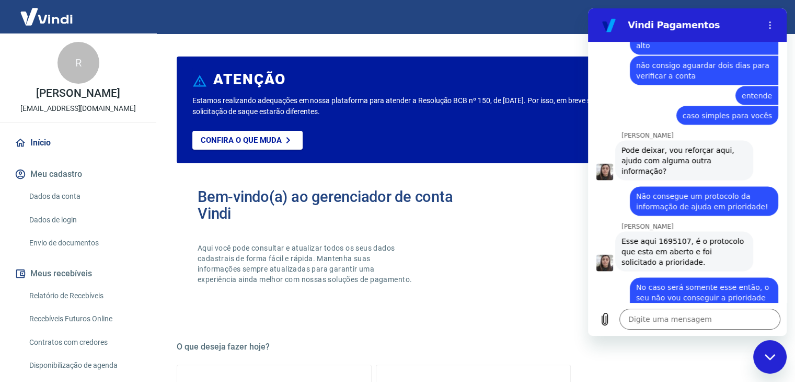
scroll to position [1889, 0]
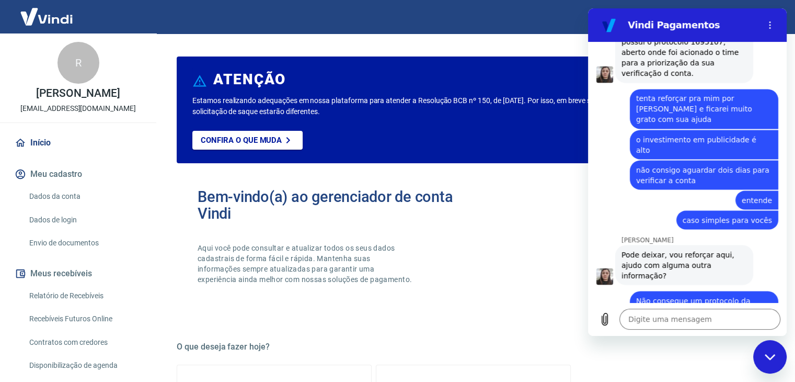
click at [543, 239] on div "Bem-vindo(a) ao gerenciador de conta Vindi Aqui você pode consultar e atualizar…" at bounding box center [473, 246] width 593 height 149
click at [771, 361] on div "Fechar janela de mensagens" at bounding box center [770, 356] width 31 height 31
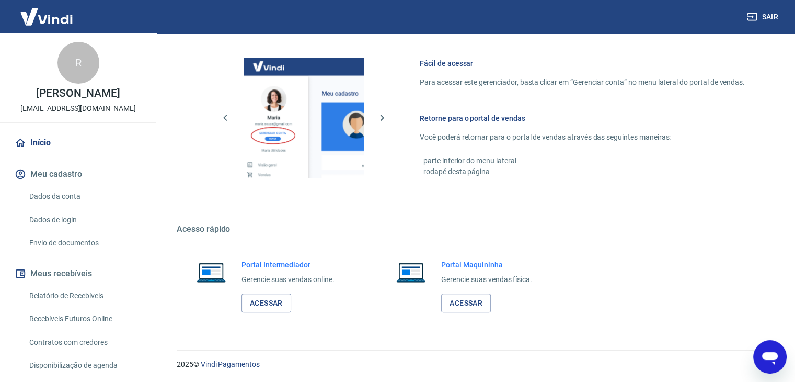
scroll to position [343, 0]
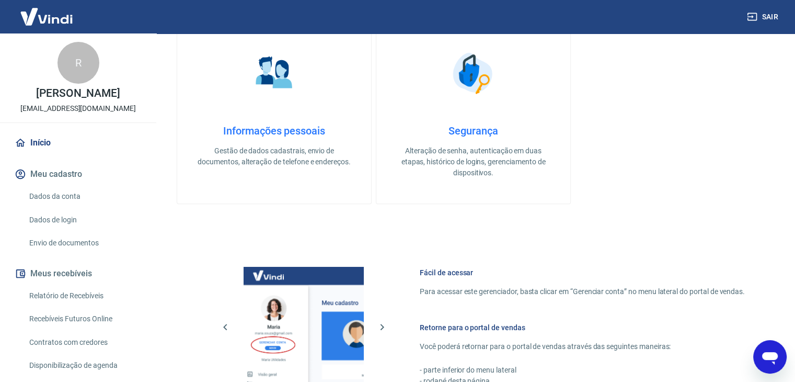
click at [55, 152] on link "Início" at bounding box center [78, 142] width 131 height 23
click at [72, 250] on link "Envio de documentos" at bounding box center [84, 242] width 119 height 21
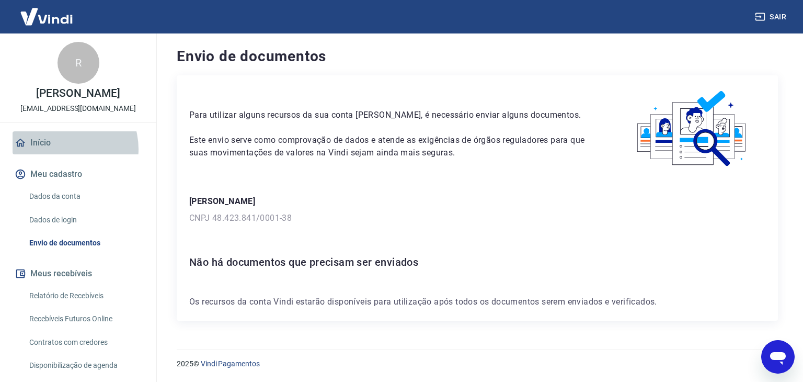
click at [62, 154] on link "Início" at bounding box center [78, 142] width 131 height 23
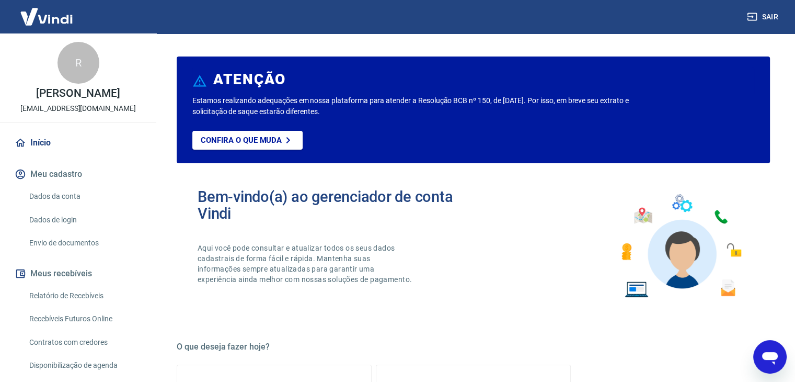
type textarea "x"
